Goal: Task Accomplishment & Management: Use online tool/utility

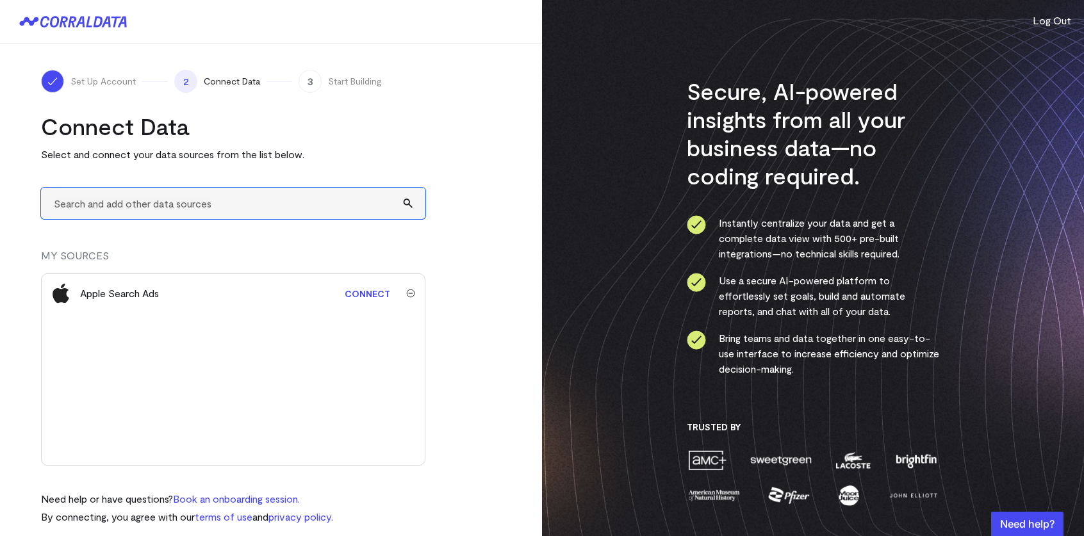
click at [304, 202] on input "text" at bounding box center [233, 203] width 384 height 31
click at [242, 79] on span "Connect Data" at bounding box center [232, 81] width 56 height 13
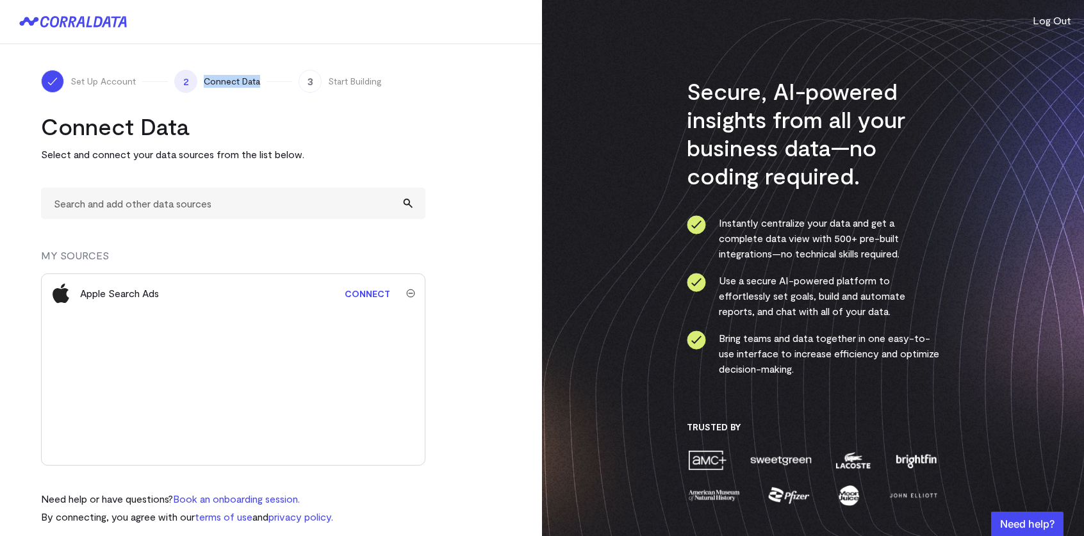
click at [242, 79] on span "Connect Data" at bounding box center [232, 81] width 56 height 13
drag, startPoint x: 242, startPoint y: 79, endPoint x: 218, endPoint y: 88, distance: 25.9
click at [218, 88] on div "2 Connect Data" at bounding box center [217, 81] width 86 height 23
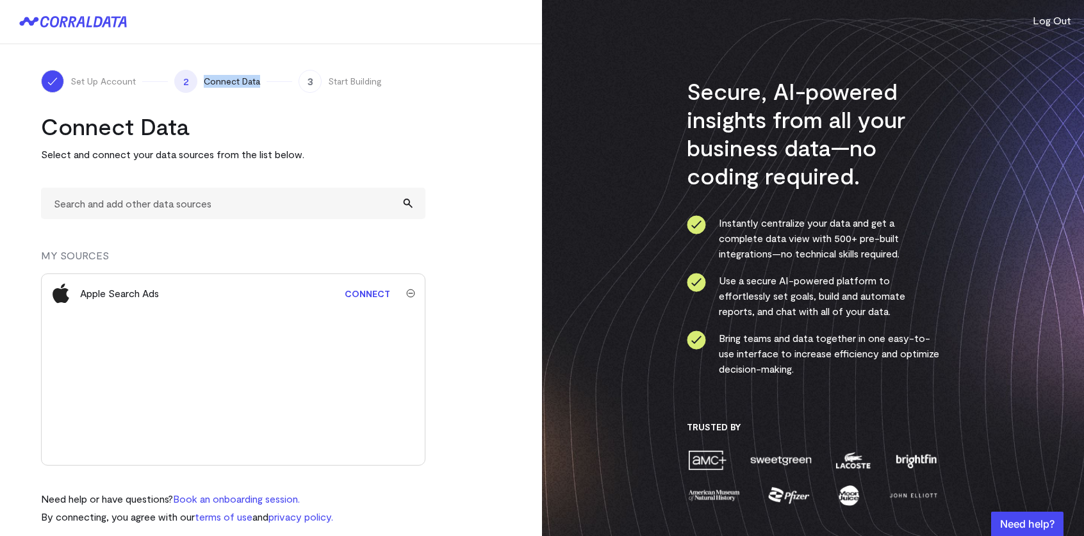
click at [218, 88] on div "2 Connect Data" at bounding box center [217, 81] width 86 height 23
drag, startPoint x: 218, startPoint y: 88, endPoint x: 223, endPoint y: 108, distance: 20.5
click at [223, 108] on div "Set Up Account 2 Connect Data 3 Start Building Connect Data Select and connect …" at bounding box center [271, 297] width 542 height 506
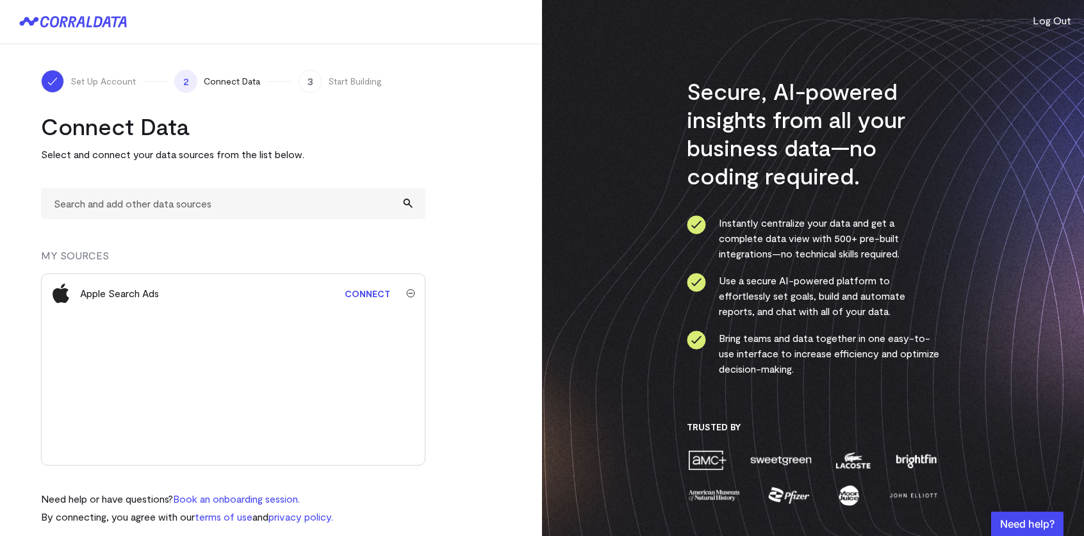
drag, startPoint x: 223, startPoint y: 108, endPoint x: 238, endPoint y: 169, distance: 62.6
click at [238, 169] on div "Connect Data Select and connect your data sources from the list below. MY SOURC…" at bounding box center [233, 318] width 384 height 413
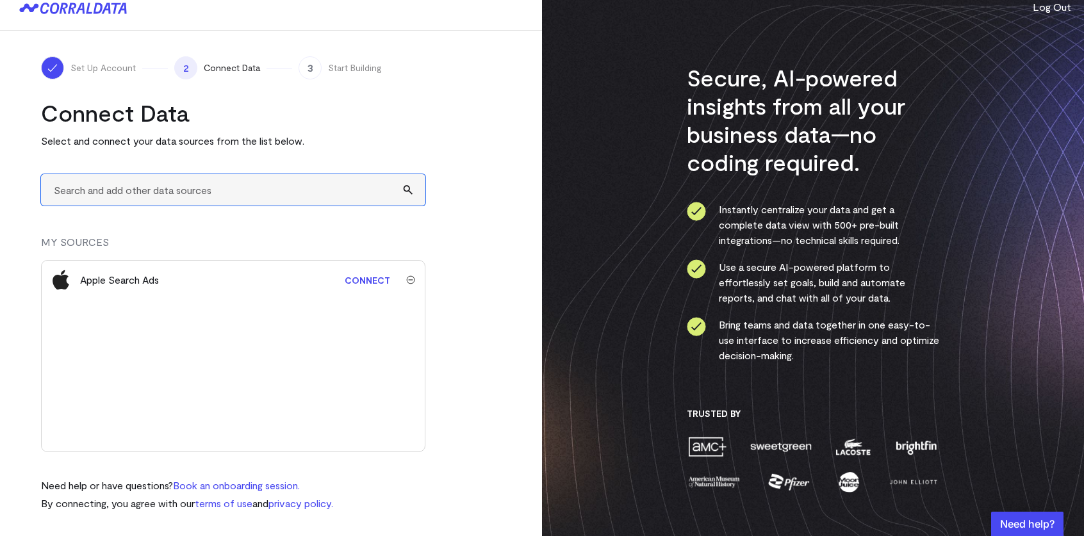
click at [219, 198] on input "text" at bounding box center [233, 189] width 384 height 31
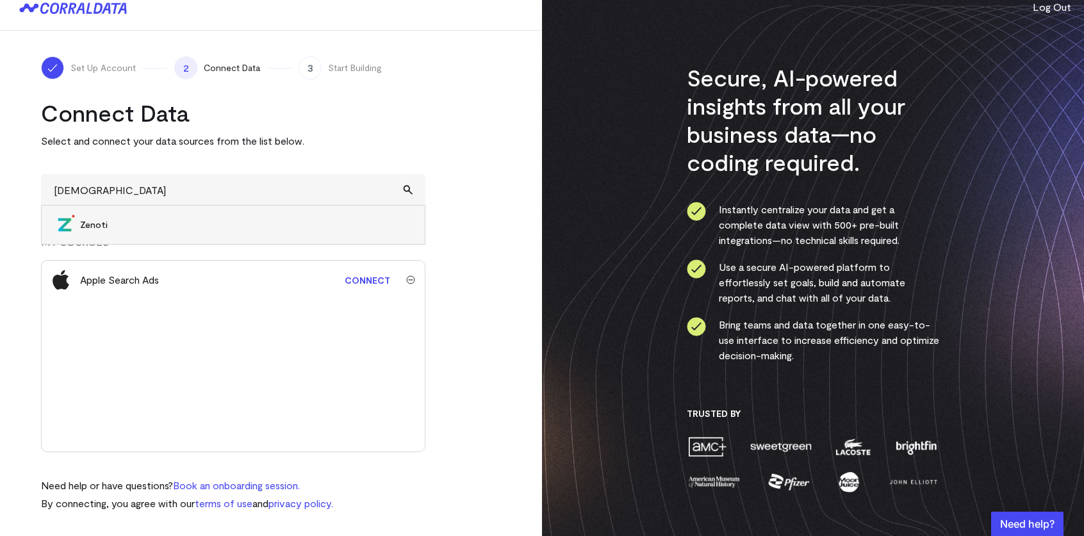
click at [190, 221] on span "Zenoti" at bounding box center [246, 224] width 332 height 13
type input "Zenoti"
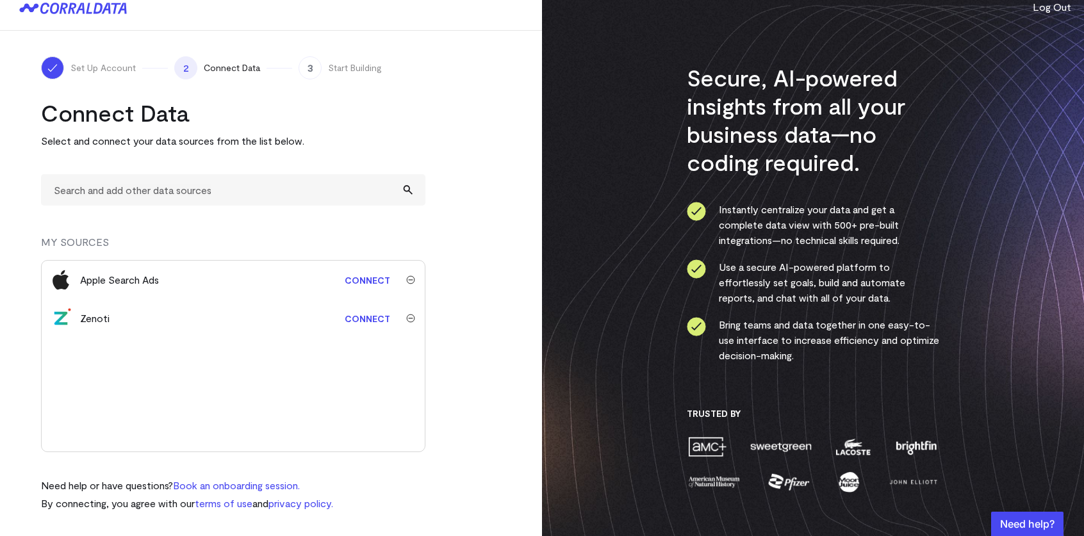
click at [374, 318] on link "Connect" at bounding box center [367, 319] width 58 height 24
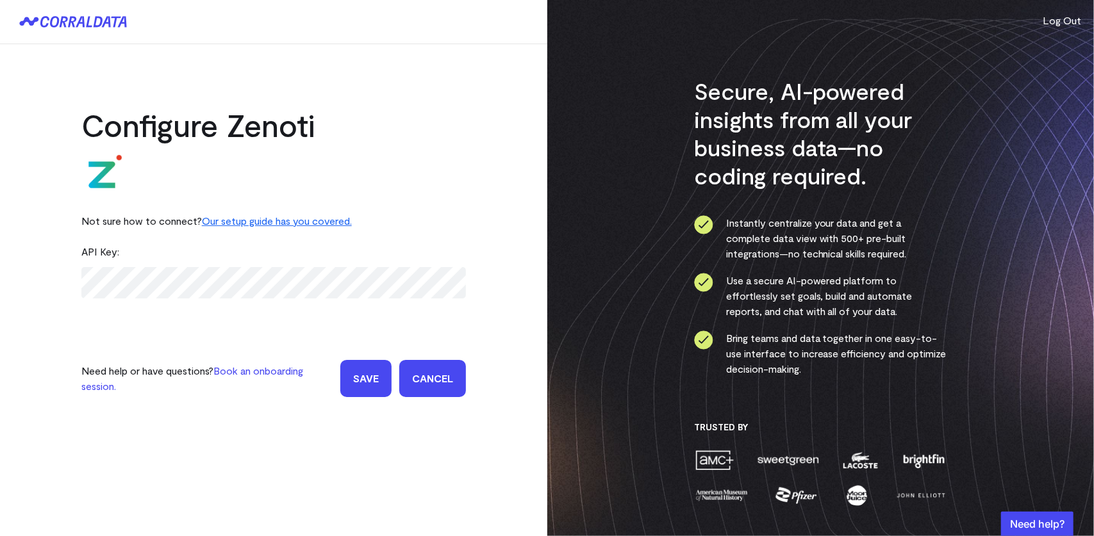
click at [59, 17] on icon at bounding box center [73, 22] width 108 height 12
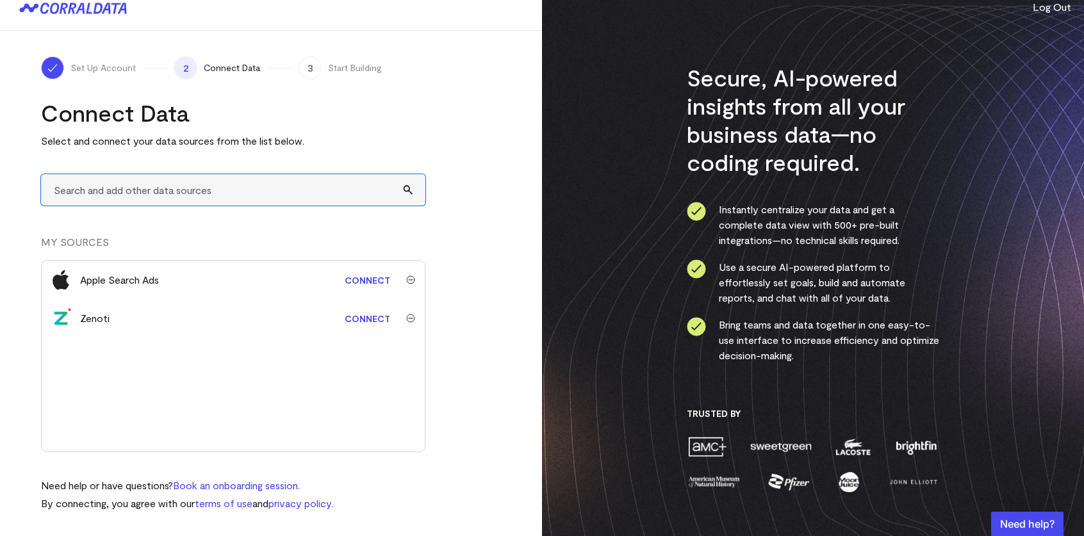
click at [169, 195] on input "text" at bounding box center [233, 189] width 384 height 31
type input "exc"
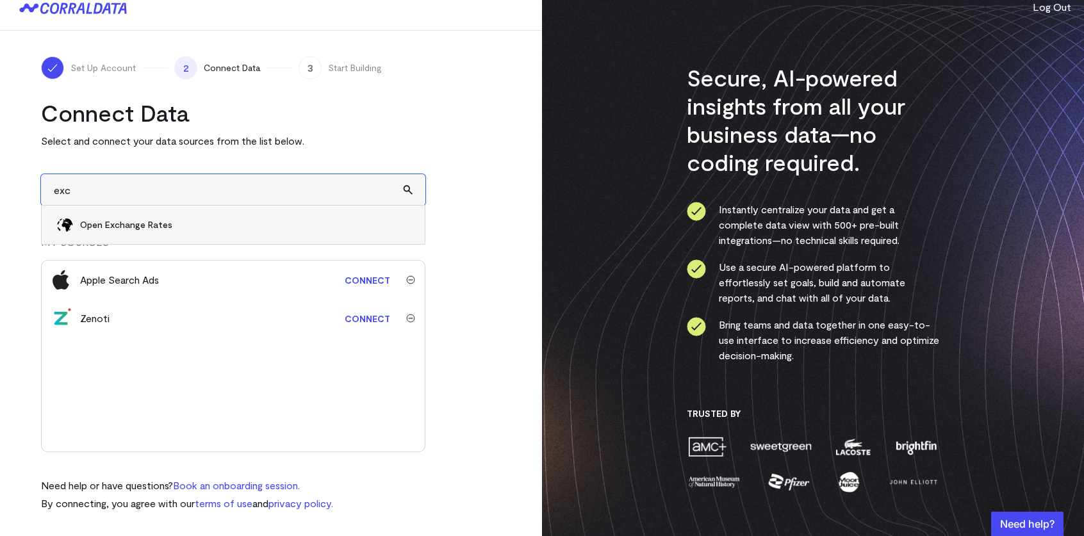
click at [354, 183] on input "exc" at bounding box center [233, 189] width 384 height 31
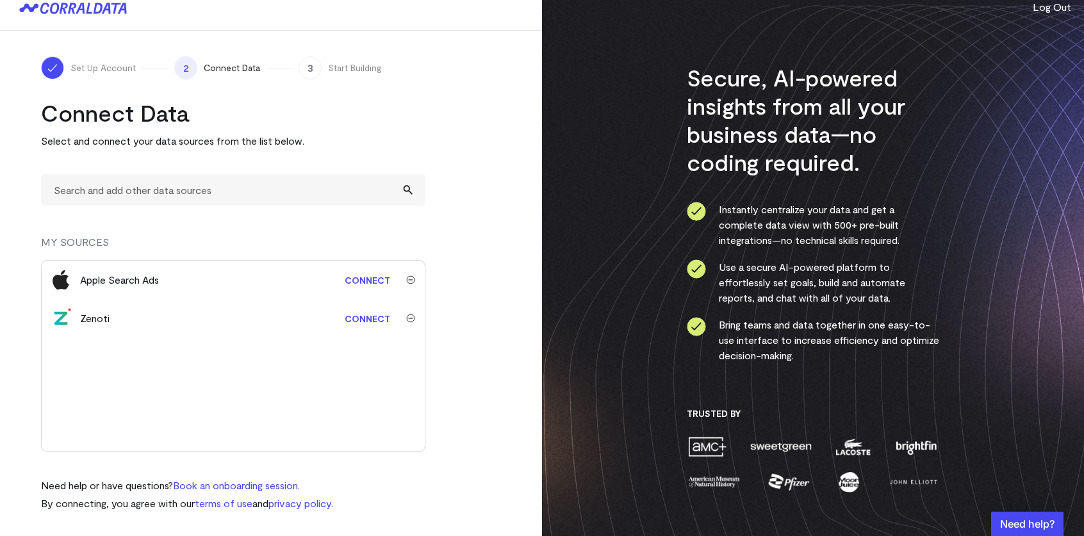
click at [634, 326] on div "Secure, AI-powered insights from all your business data—no coding required. Ins…" at bounding box center [813, 262] width 542 height 550
